Goal: Navigation & Orientation: Find specific page/section

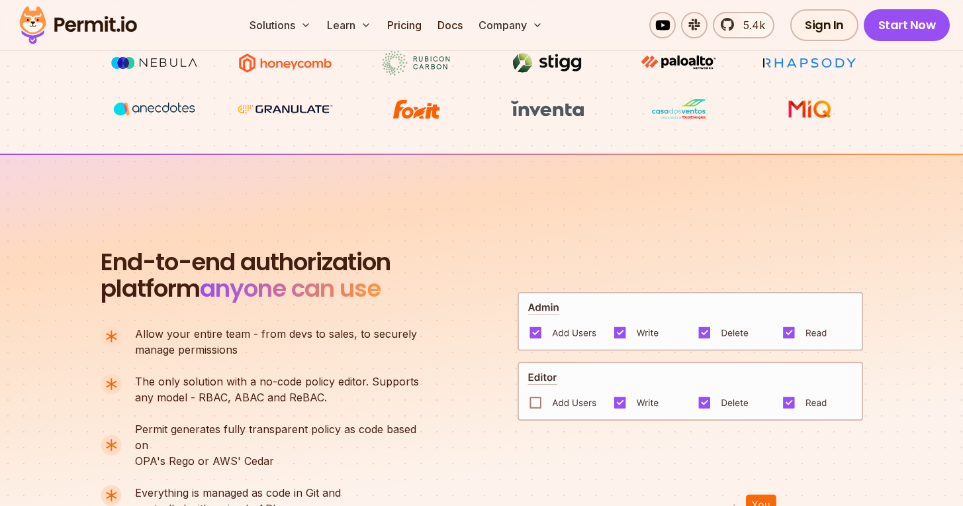
scroll to position [740, 0]
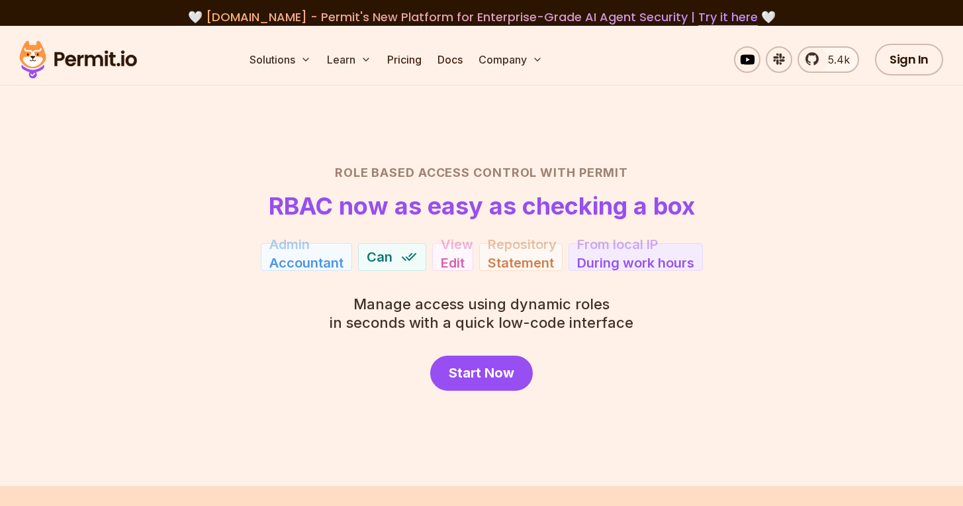
click at [84, 63] on img at bounding box center [78, 59] width 130 height 45
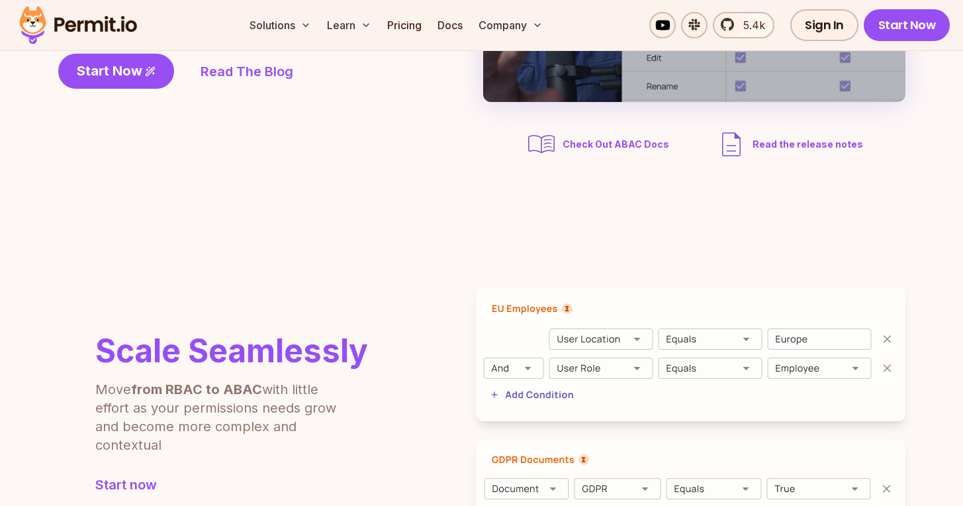
scroll to position [50, 0]
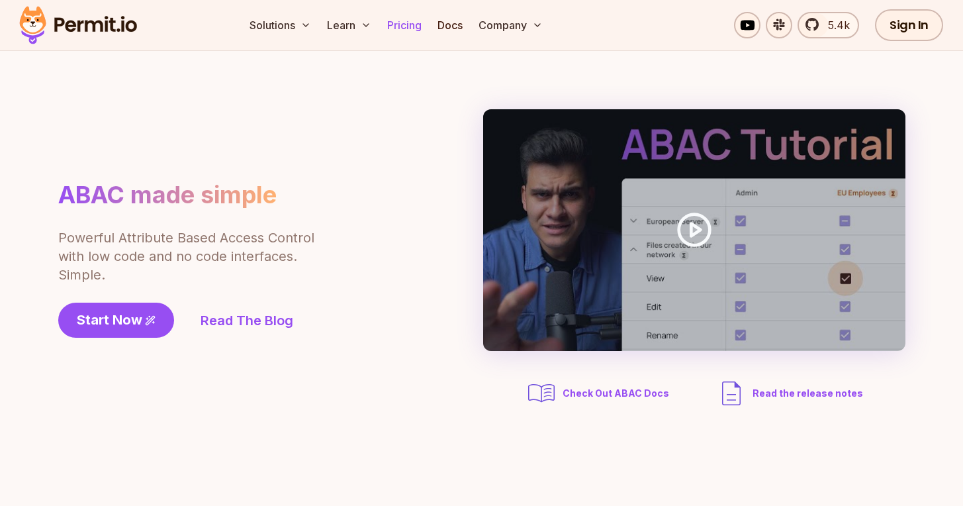
click at [415, 32] on link "Pricing" at bounding box center [404, 25] width 45 height 26
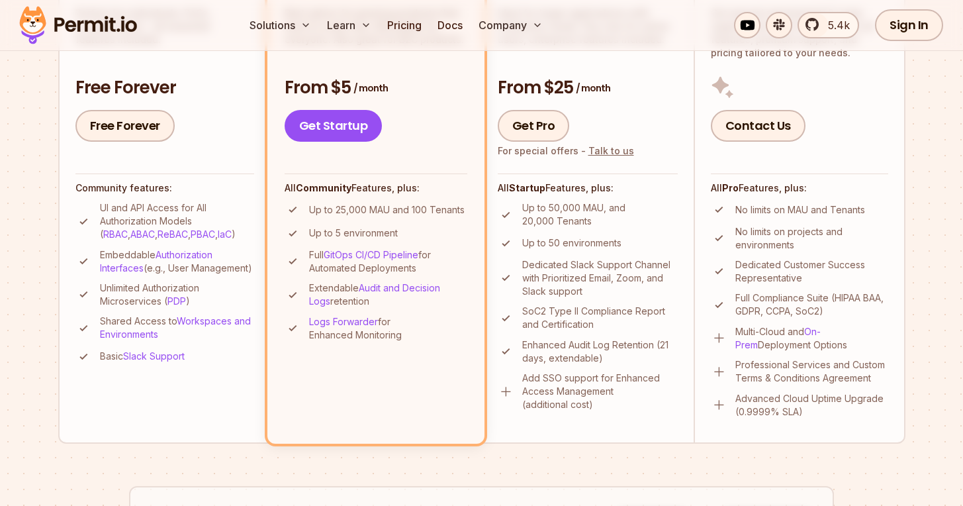
scroll to position [424, 0]
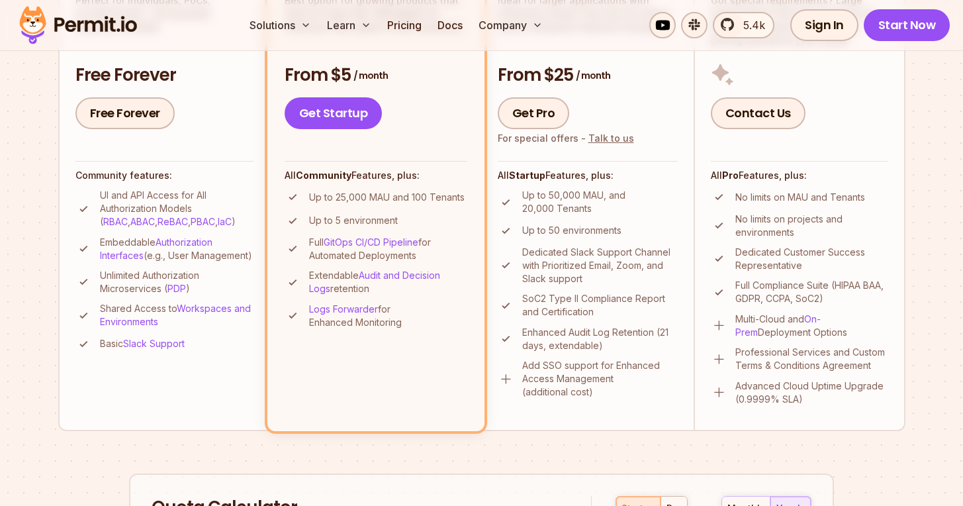
click at [504, 379] on img at bounding box center [506, 379] width 17 height 17
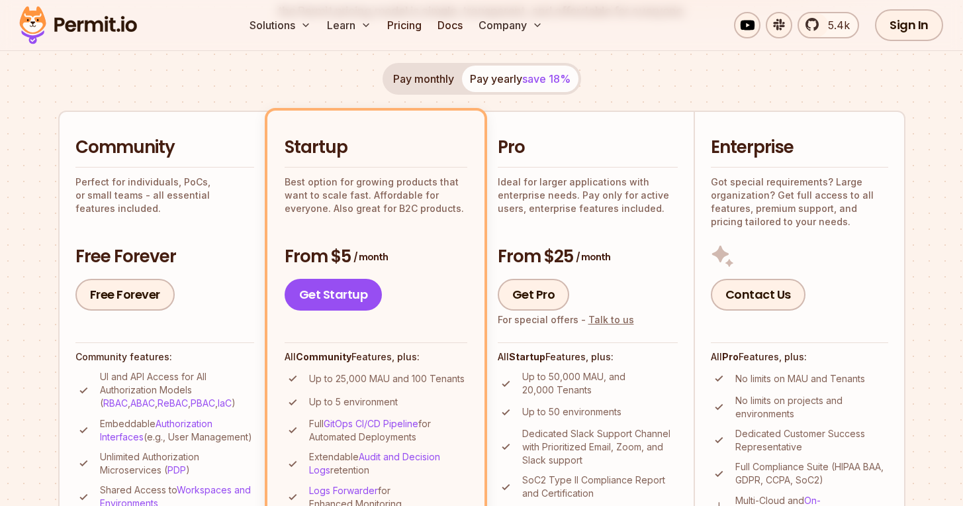
scroll to position [0, 0]
